Goal: Information Seeking & Learning: Find specific fact

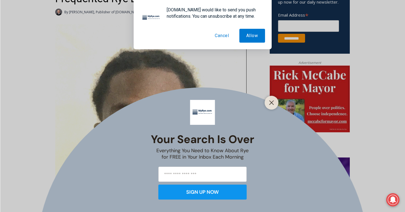
scroll to position [222, 0]
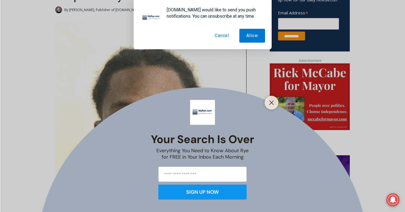
click at [269, 101] on button "Close" at bounding box center [272, 103] width 8 height 8
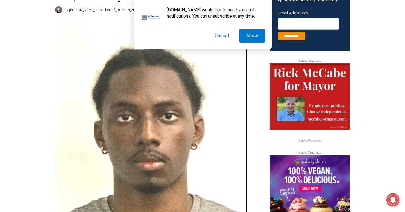
click at [218, 32] on button "Cancel" at bounding box center [222, 36] width 28 height 14
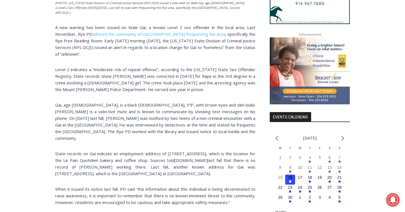
scroll to position [500, 0]
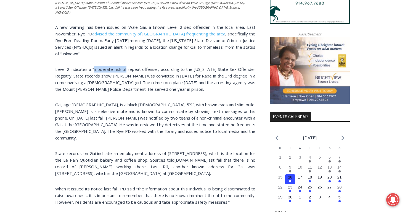
drag, startPoint x: 96, startPoint y: 65, endPoint x: 128, endPoint y: 65, distance: 31.5
click at [128, 66] on span "Level 2 indicates a “moderate risk of repeat offense”, according to the [US_STA…" at bounding box center [155, 78] width 200 height 25
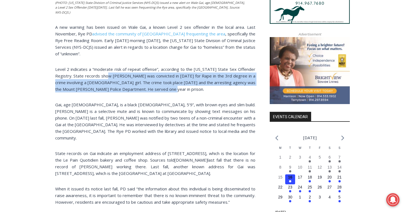
drag, startPoint x: 112, startPoint y: 72, endPoint x: 165, endPoint y: 86, distance: 55.3
click at [165, 86] on p "Level 2 indicates a “moderate risk of repeat offense”, according to the [US_STA…" at bounding box center [155, 79] width 200 height 27
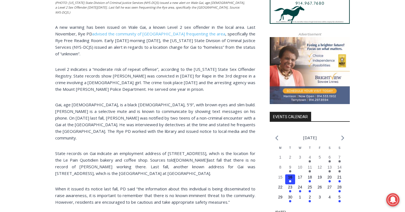
drag, startPoint x: 180, startPoint y: 102, endPoint x: 227, endPoint y: 103, distance: 47.5
click at [227, 103] on span "Gai, age [DEMOGRAPHIC_DATA], is a black [DEMOGRAPHIC_DATA], 5’9”, with brown ey…" at bounding box center [155, 121] width 200 height 39
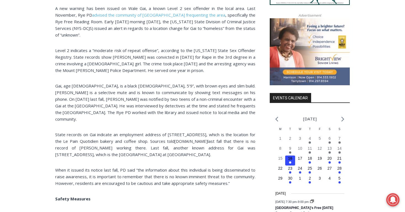
scroll to position [519, 0]
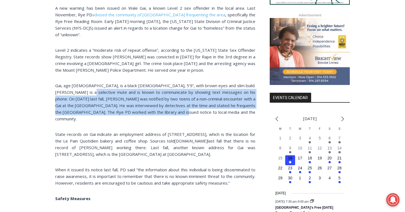
drag, startPoint x: 74, startPoint y: 87, endPoint x: 189, endPoint y: 109, distance: 117.2
click at [189, 109] on p "Gai, age [DEMOGRAPHIC_DATA], is a black [DEMOGRAPHIC_DATA], 5’9”, with brown ey…" at bounding box center [155, 102] width 200 height 40
